Goal: Navigation & Orientation: Find specific page/section

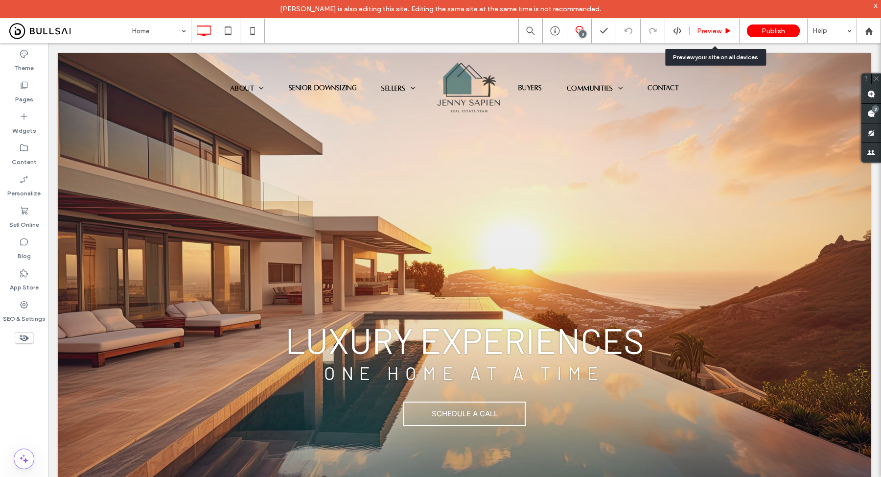
click at [715, 29] on span "Preview" at bounding box center [709, 31] width 24 height 8
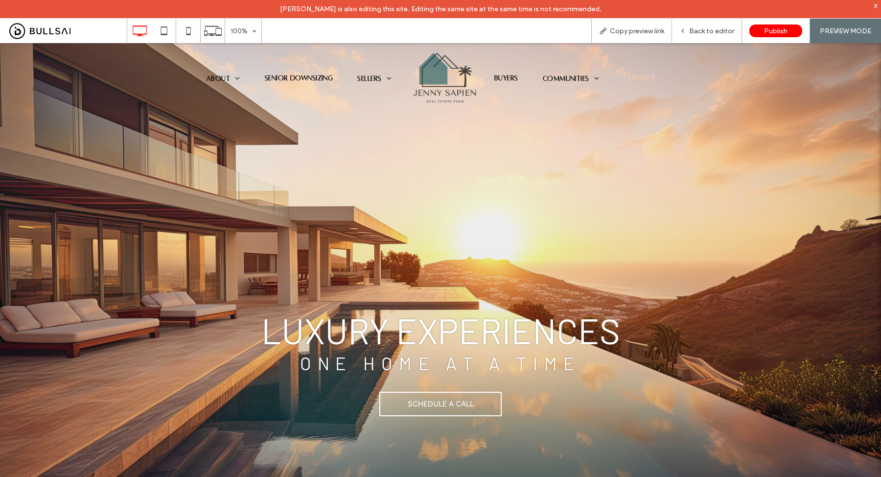
click at [628, 76] on span "Contact" at bounding box center [638, 78] width 31 height 8
click at [372, 91] on span "Marketing" at bounding box center [381, 93] width 32 height 7
click at [208, 32] on icon at bounding box center [213, 31] width 19 height 19
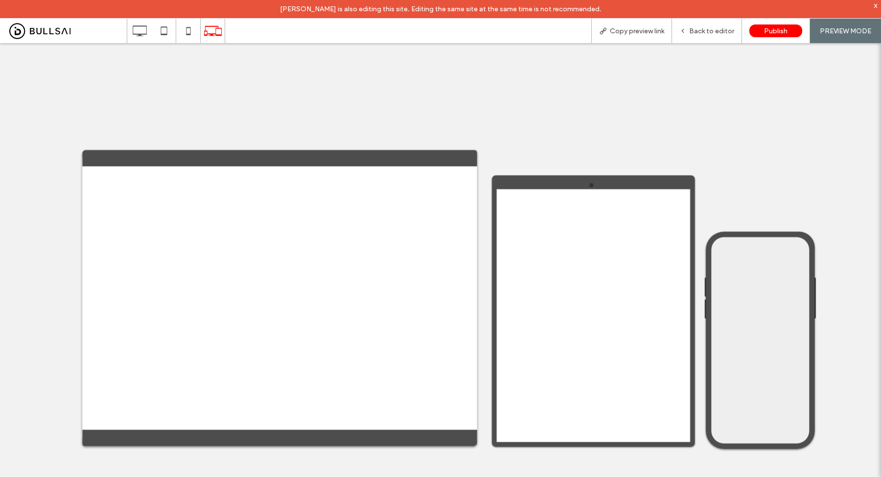
click at [693, 31] on div at bounding box center [440, 238] width 881 height 477
click at [690, 30] on div at bounding box center [440, 238] width 881 height 477
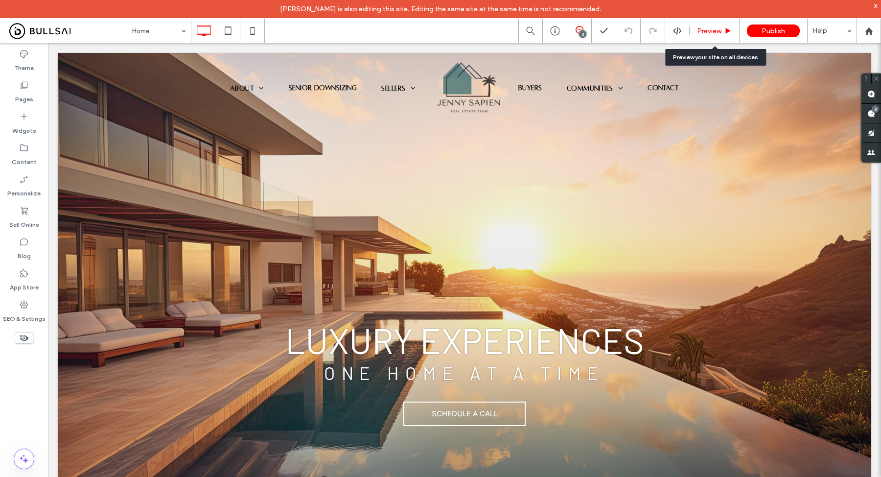
click at [707, 30] on span "Preview" at bounding box center [709, 31] width 24 height 8
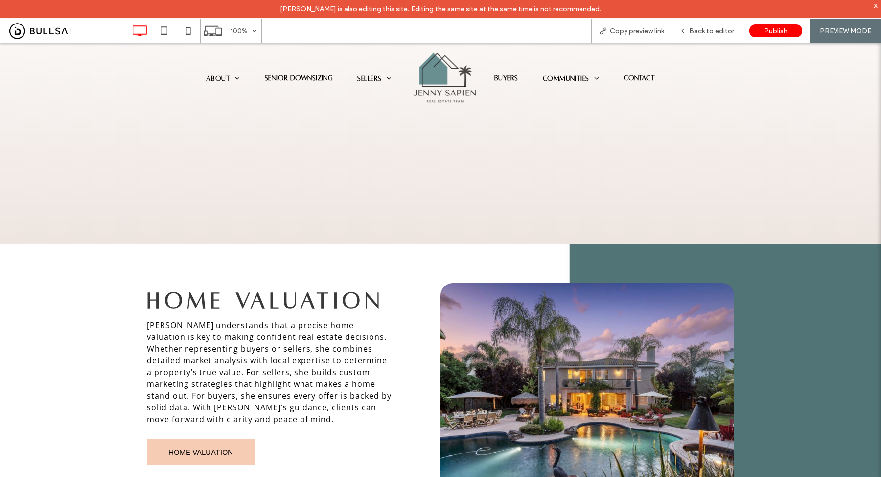
scroll to position [1053, 0]
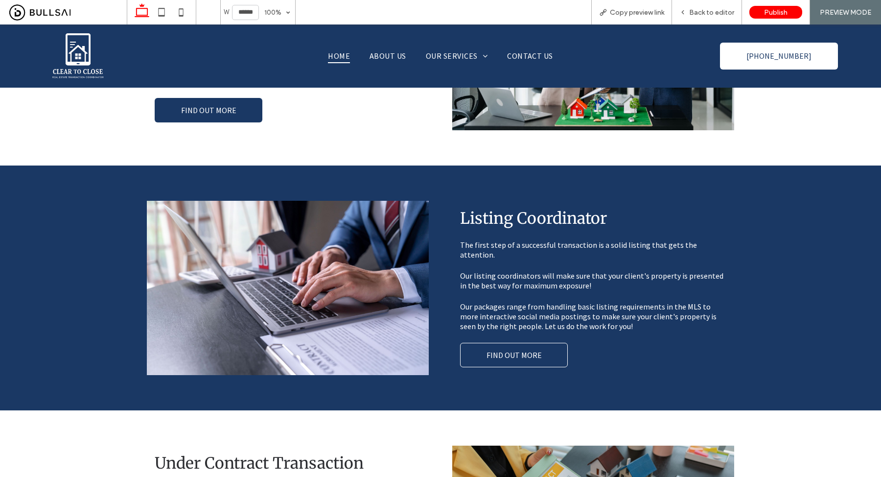
scroll to position [541, 0]
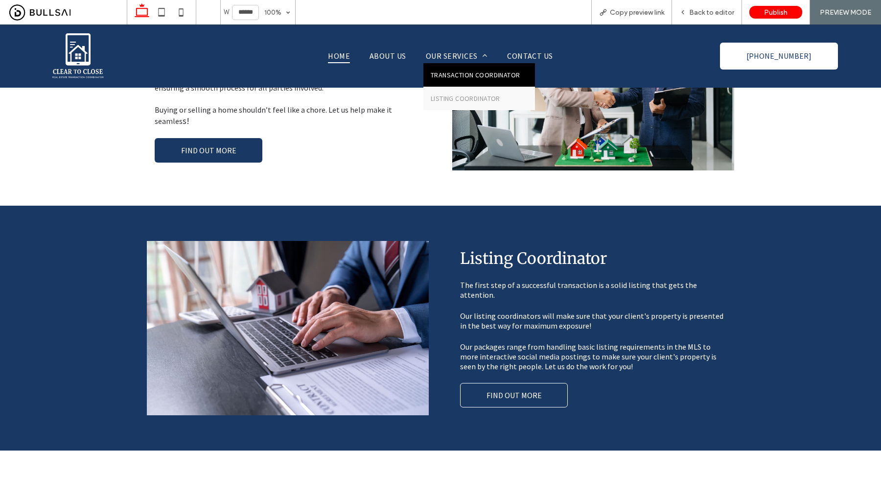
click at [458, 73] on span "Transaction Coordinator" at bounding box center [476, 74] width 90 height 9
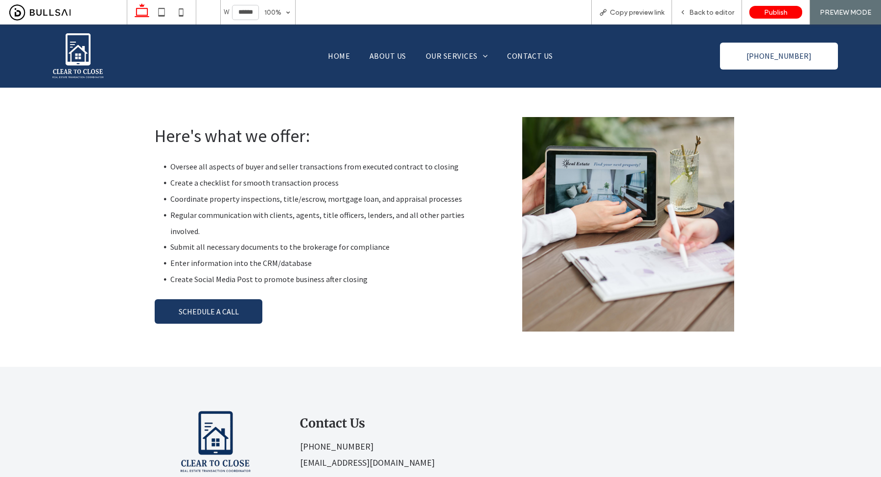
scroll to position [152, 0]
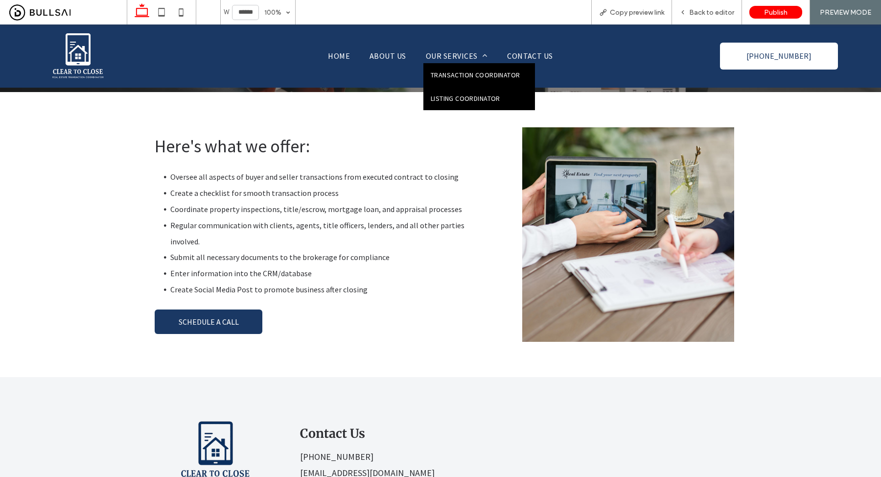
click at [466, 91] on link "Listing Coordinator" at bounding box center [479, 98] width 112 height 23
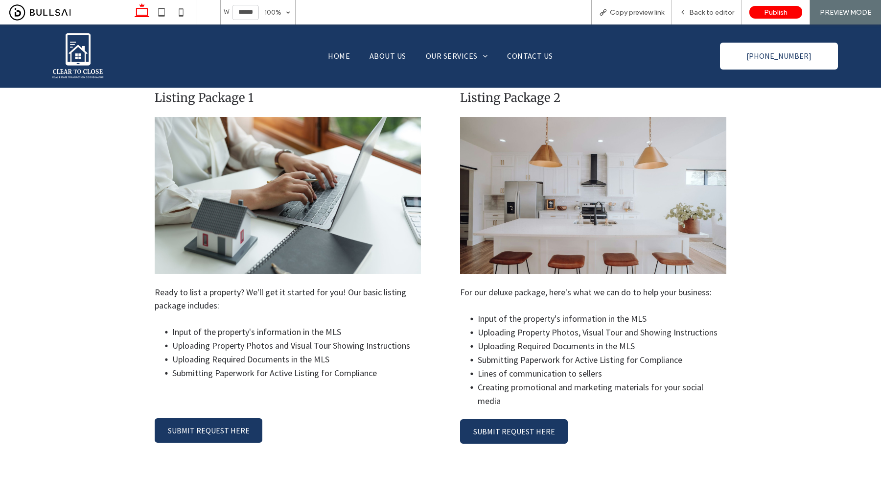
scroll to position [541, 0]
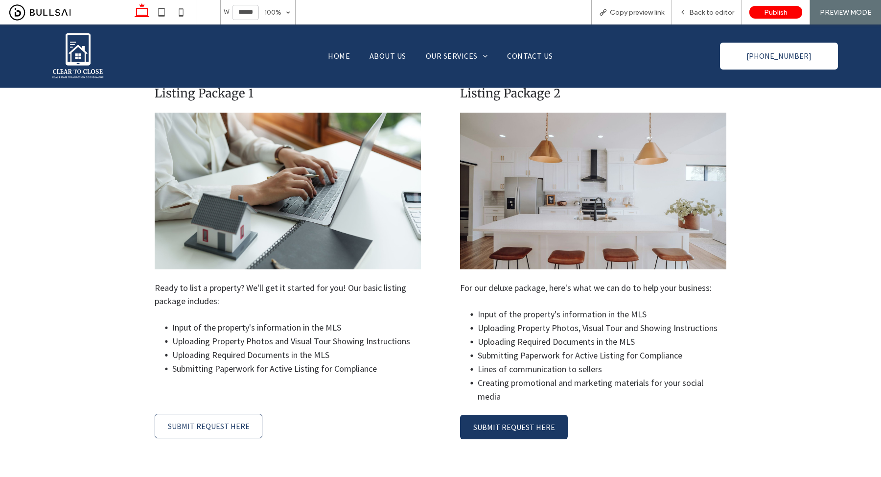
click at [235, 414] on link "SUBMIT REQUEST HERE" at bounding box center [209, 426] width 108 height 24
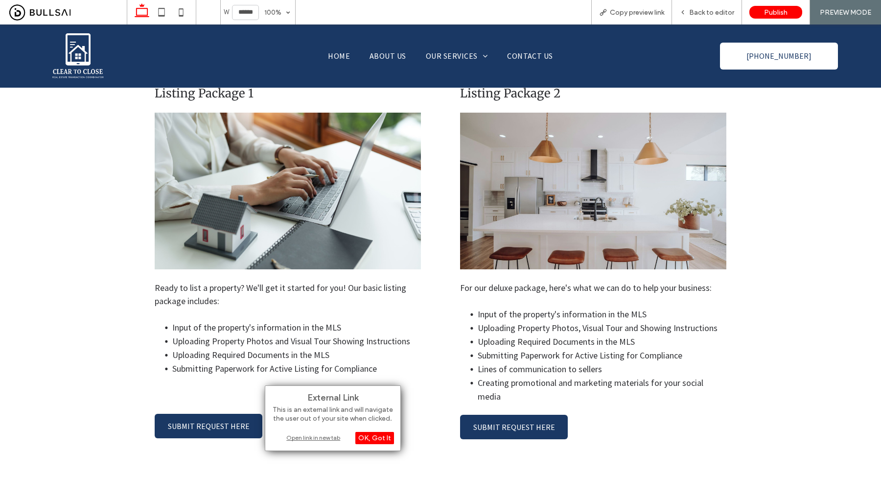
click at [305, 434] on div "Open link in new tab" at bounding box center [333, 437] width 122 height 10
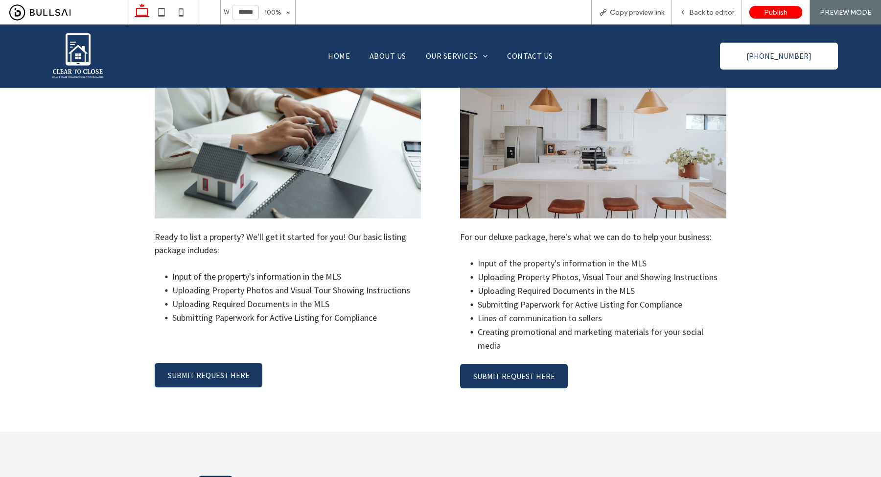
scroll to position [593, 0]
click at [514, 363] on link "SUBMIT REQUEST HERE" at bounding box center [514, 375] width 108 height 24
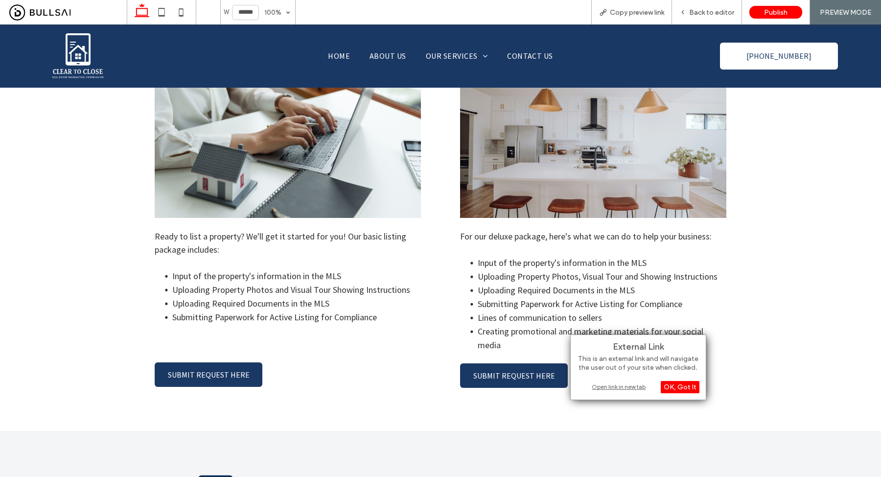
click at [604, 383] on div "Open link in new tab" at bounding box center [638, 386] width 122 height 10
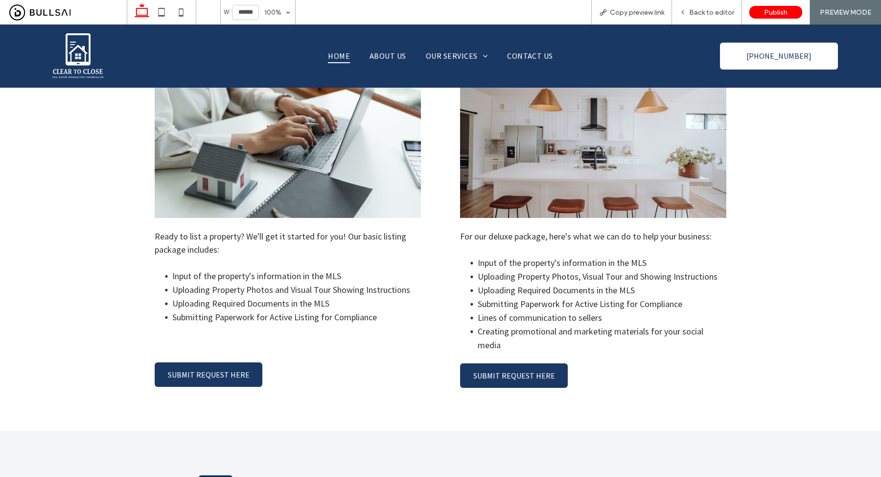
click at [338, 55] on span "Home" at bounding box center [339, 55] width 22 height 15
